Goal: Task Accomplishment & Management: Manage account settings

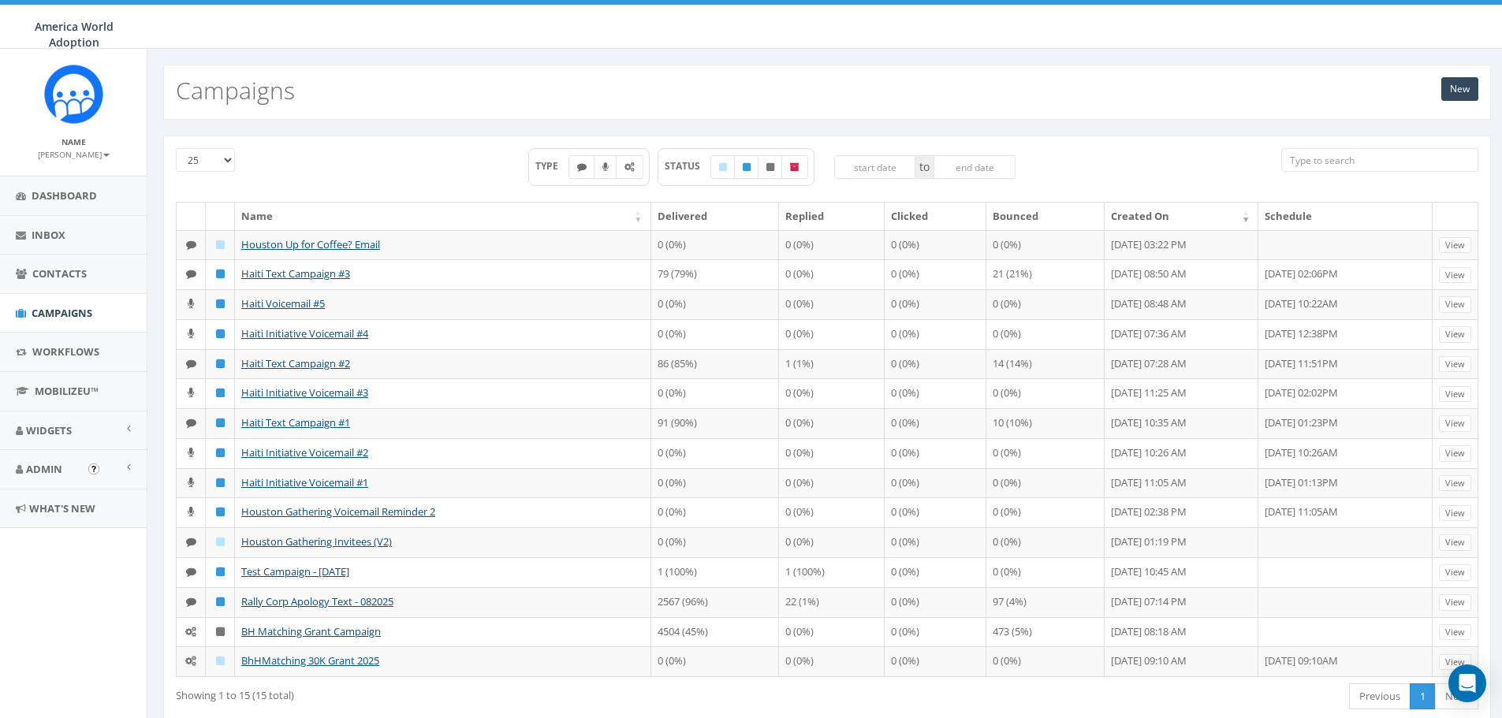
click at [90, 469] on img "Open In-App Guide" at bounding box center [93, 469] width 11 height 11
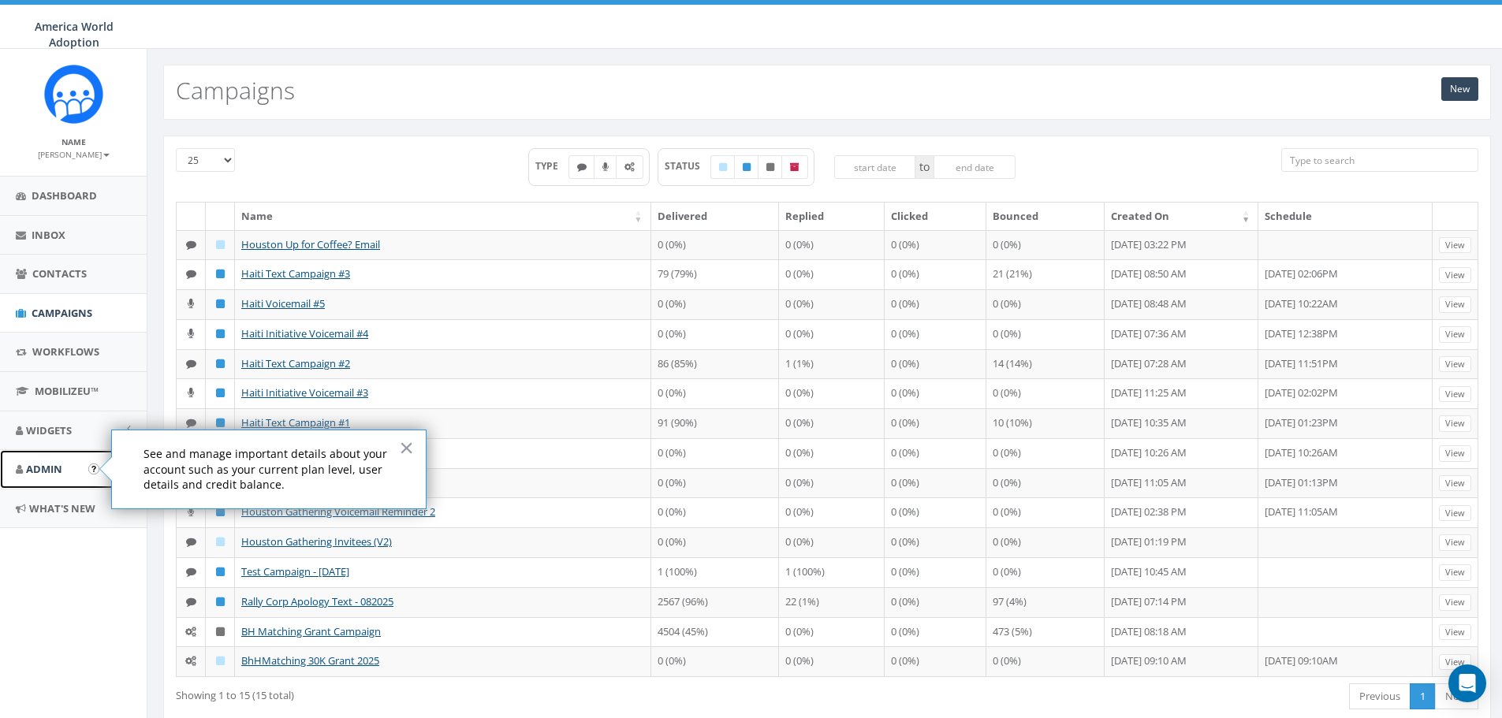
click at [51, 466] on span "Admin" at bounding box center [44, 469] width 36 height 14
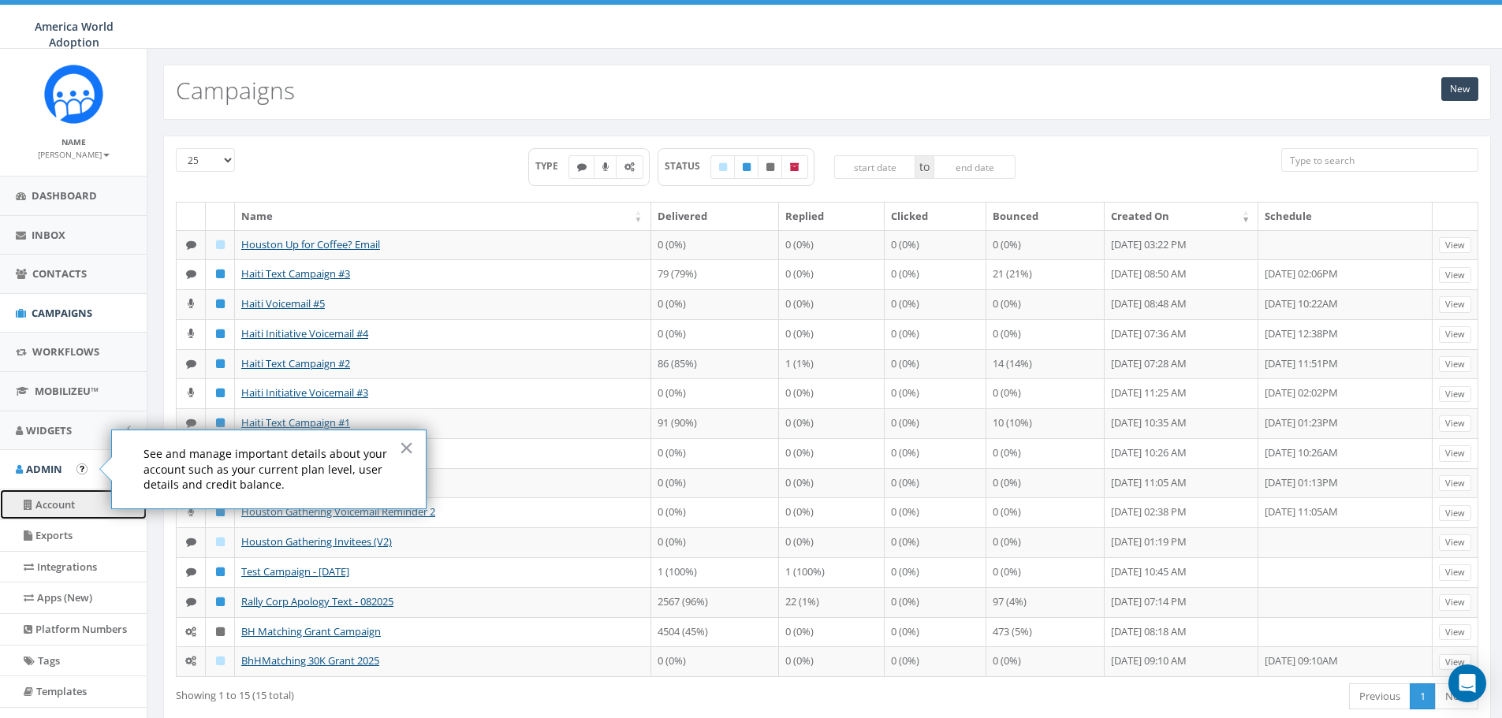
click at [75, 500] on link "Account" at bounding box center [73, 505] width 147 height 31
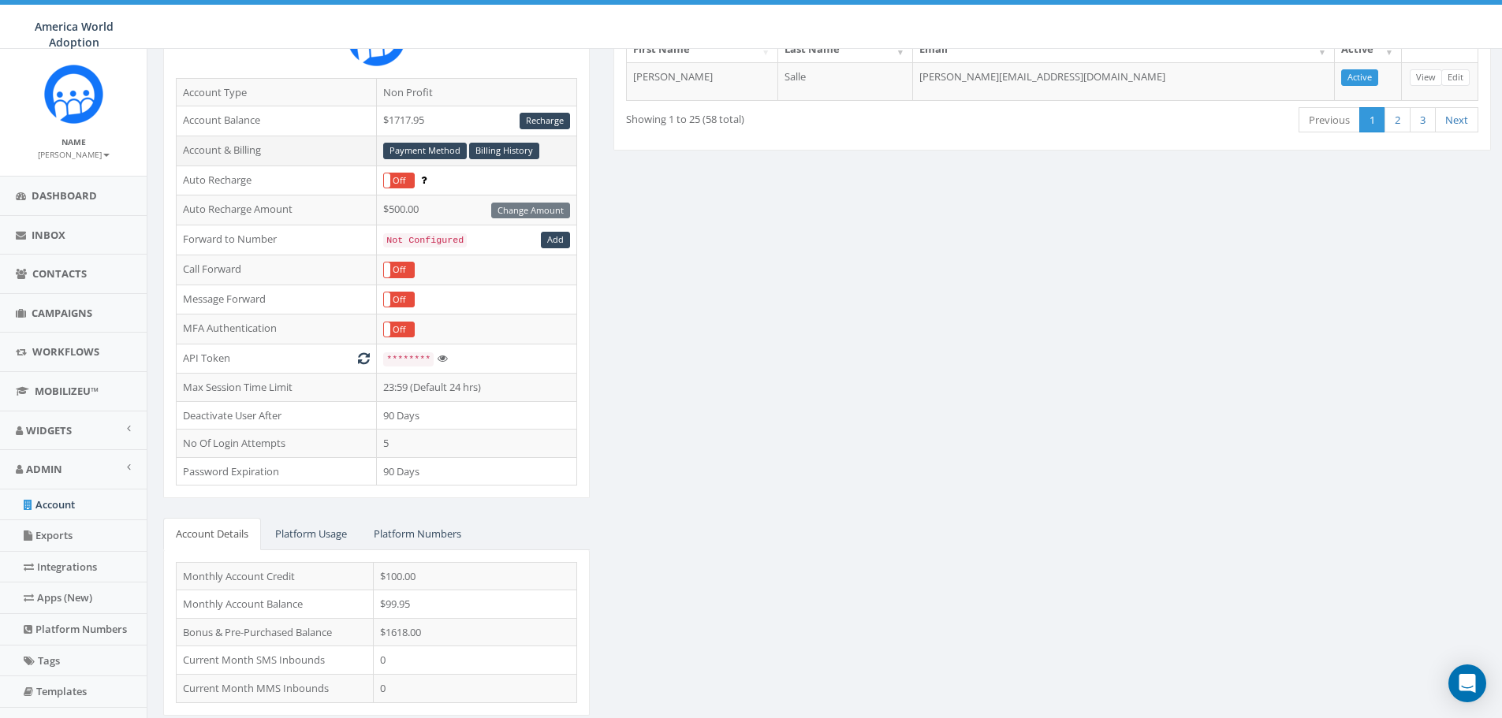
scroll to position [206, 0]
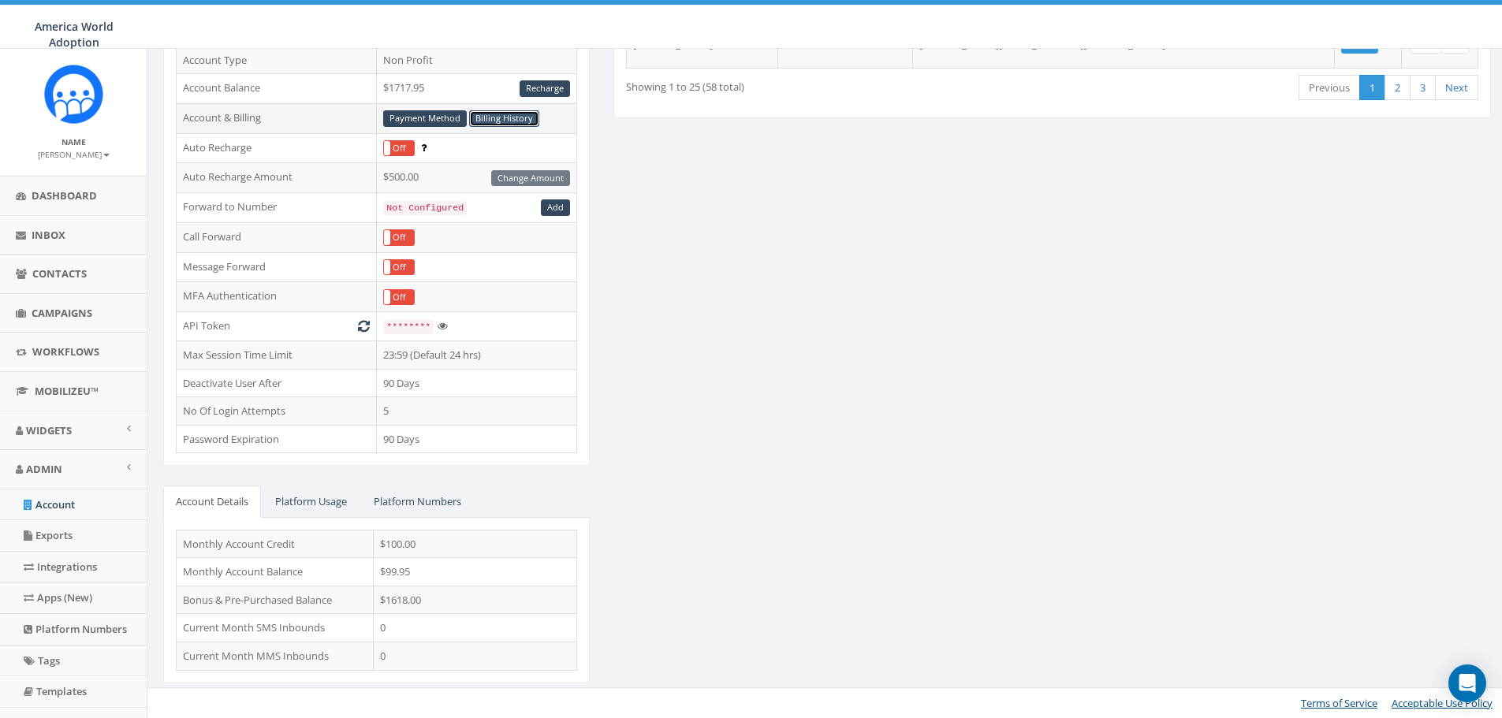
click at [505, 115] on link "Billing History" at bounding box center [504, 118] width 70 height 17
